Goal: Task Accomplishment & Management: Use online tool/utility

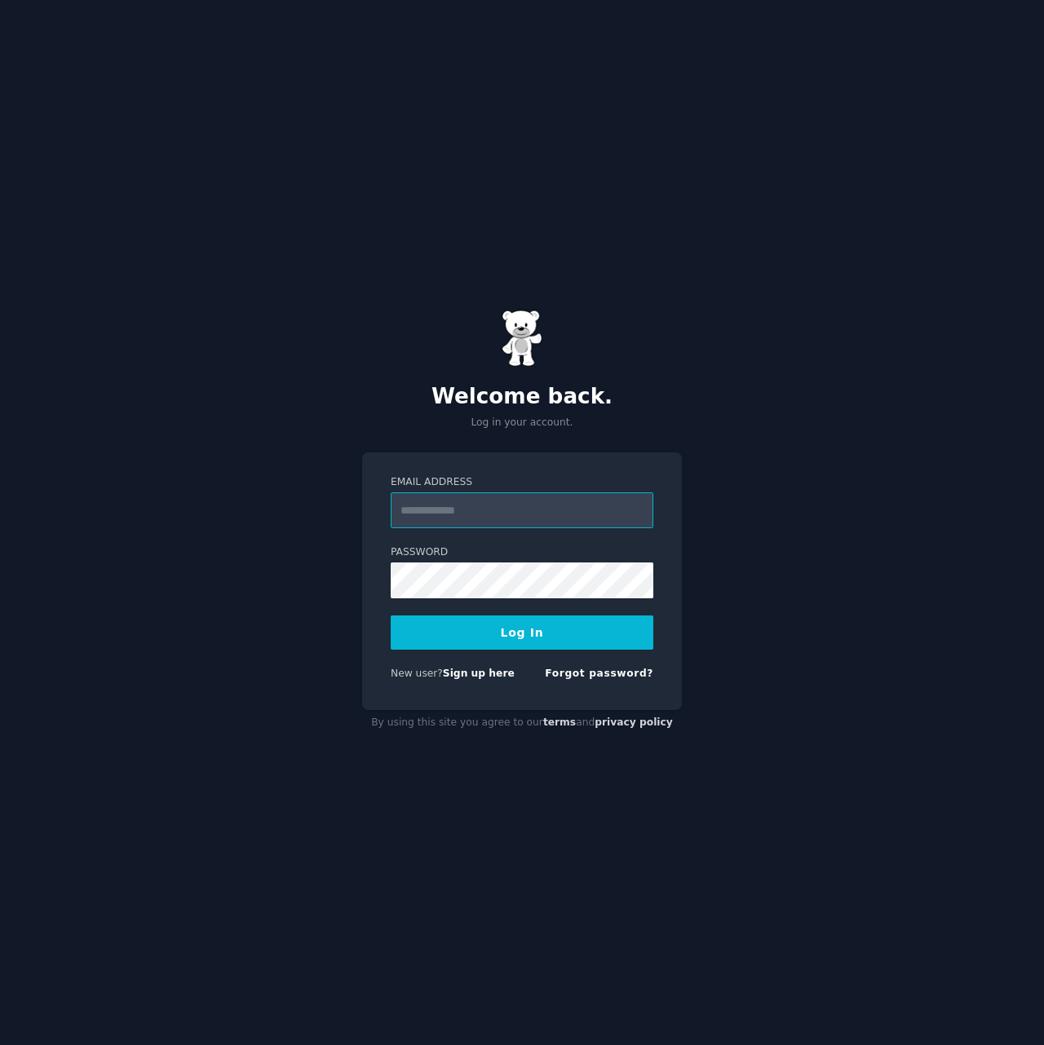
click at [447, 504] on input "Email Address" at bounding box center [522, 511] width 263 height 36
type input "**********"
click at [429, 642] on button "Log In" at bounding box center [522, 633] width 263 height 34
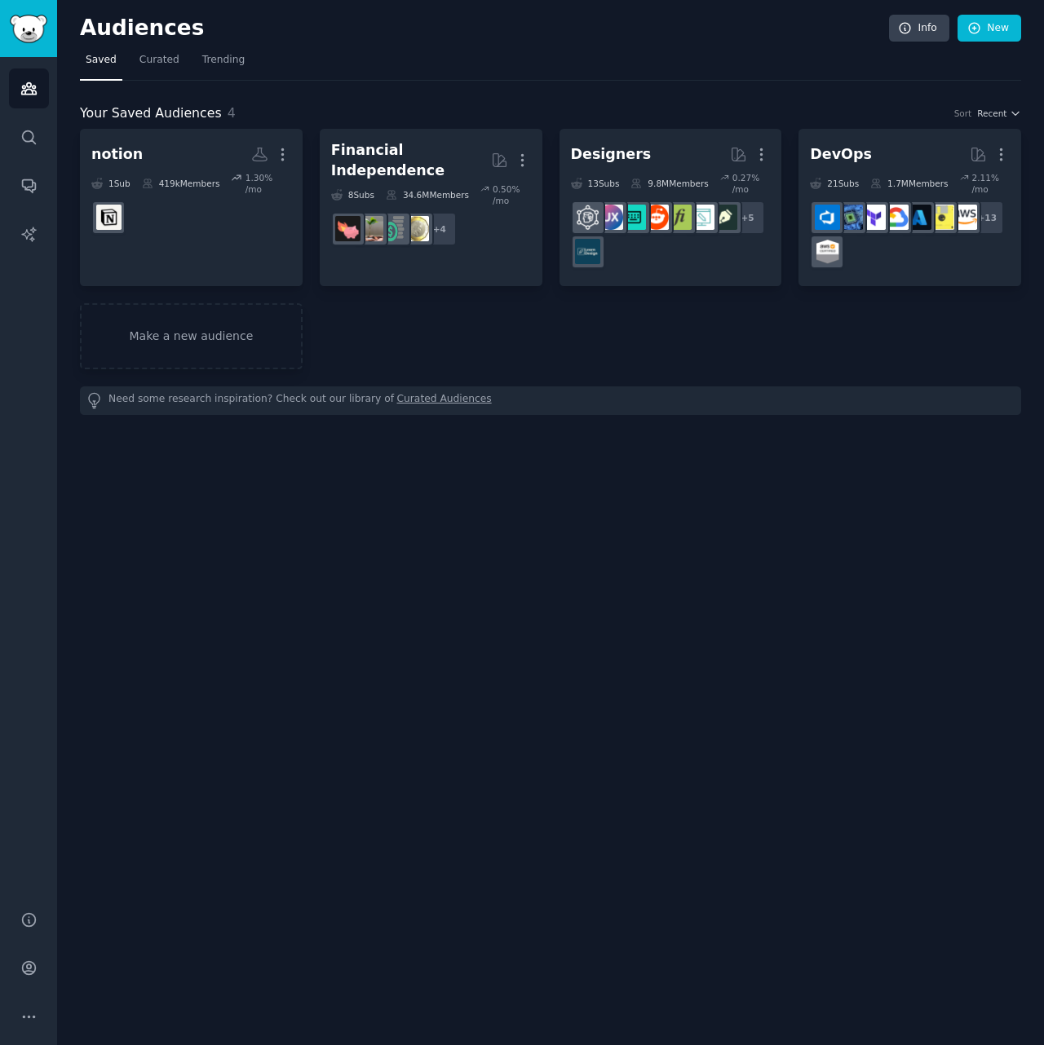
click at [196, 754] on div "Audiences Info New Saved Curated Trending Your Saved Audiences 4 Sort Recent no…" at bounding box center [550, 522] width 987 height 1045
click at [357, 658] on div "Audiences Info New Saved Curated Trending Your Saved Audiences 4 Sort Recent no…" at bounding box center [550, 522] width 987 height 1045
click at [303, 564] on div "Audiences Info New Saved Curated Trending Your Saved Audiences 4 Sort Recent no…" at bounding box center [550, 522] width 987 height 1045
click at [305, 639] on div "Audiences Info New Saved Curated Trending Your Saved Audiences 4 Sort Recent no…" at bounding box center [550, 522] width 987 height 1045
click at [274, 570] on div "Audiences Info New Saved Curated Trending Your Saved Audiences 4 Sort Recent no…" at bounding box center [550, 522] width 987 height 1045
